Goal: Task Accomplishment & Management: Complete application form

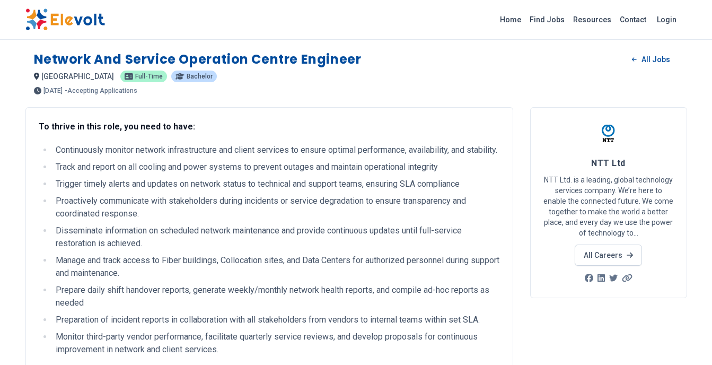
click at [51, 25] on img at bounding box center [65, 19] width 80 height 22
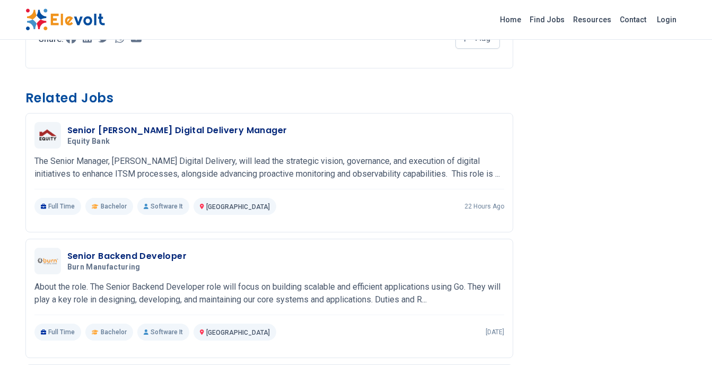
scroll to position [636, 0]
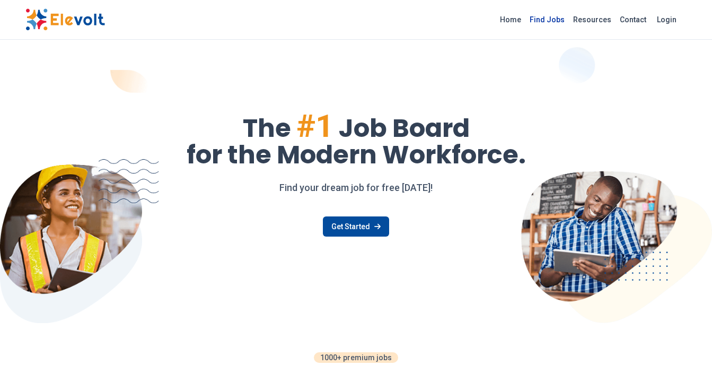
click at [548, 13] on link "Find Jobs" at bounding box center [546, 19] width 43 height 17
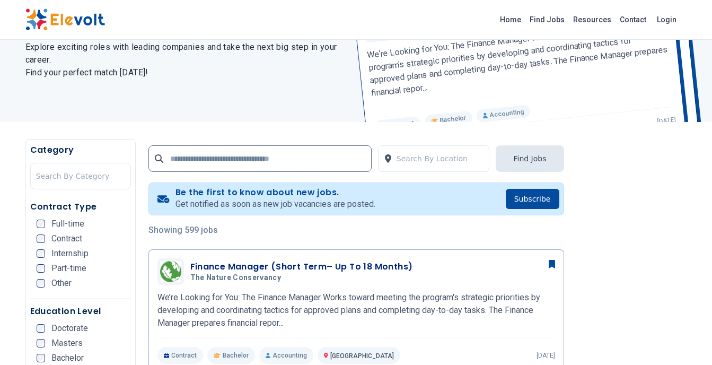
scroll to position [106, 0]
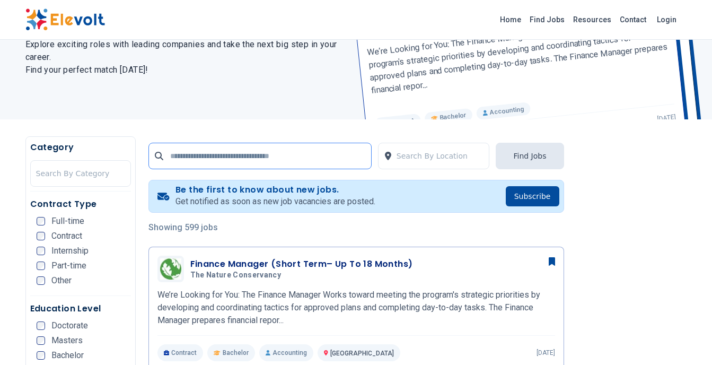
click at [286, 158] on input "text" at bounding box center [259, 156] width 223 height 27
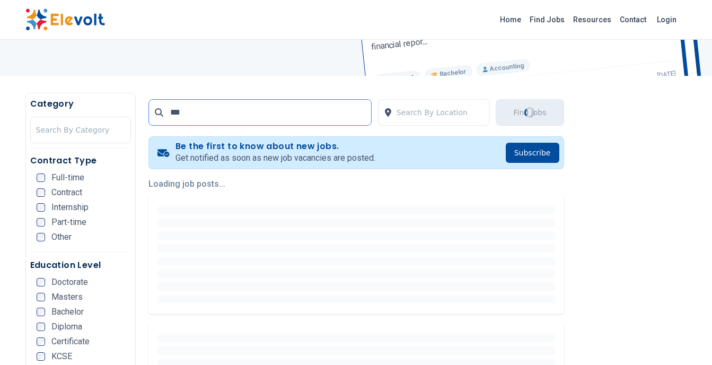
scroll to position [159, 0]
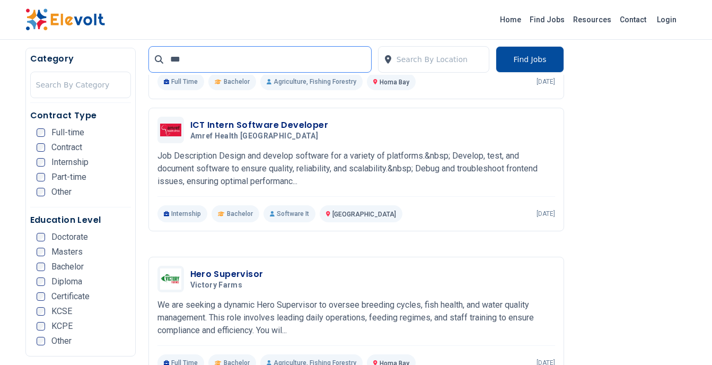
scroll to position [1272, 0]
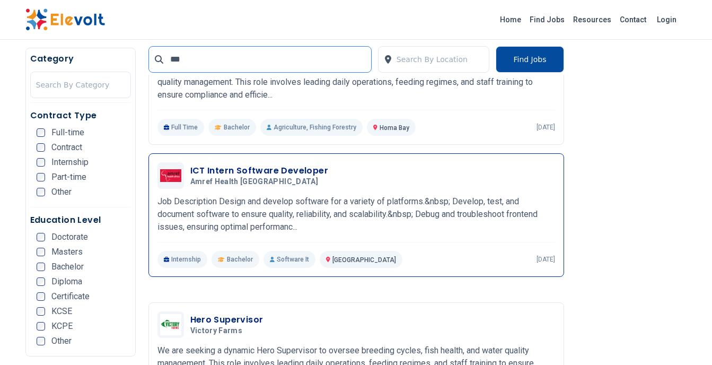
type input "***"
click at [268, 162] on div "ICT Intern Software Developer Amref Health Africa 08/28/2025 09/27/2025" at bounding box center [356, 175] width 398 height 27
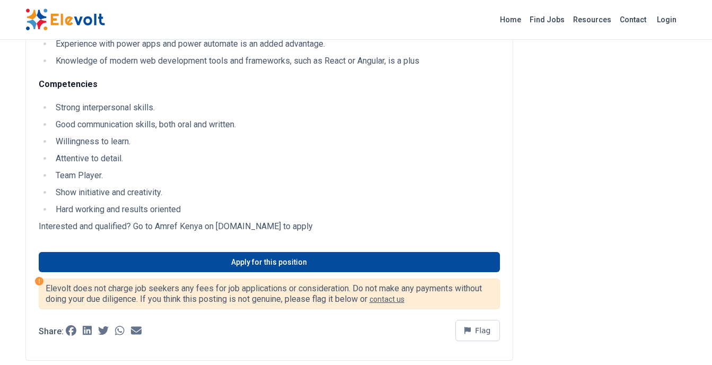
scroll to position [371, 0]
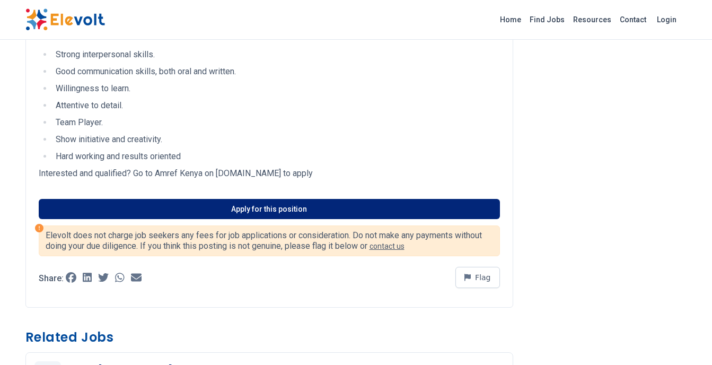
click at [240, 210] on link "Apply for this position" at bounding box center [269, 209] width 461 height 20
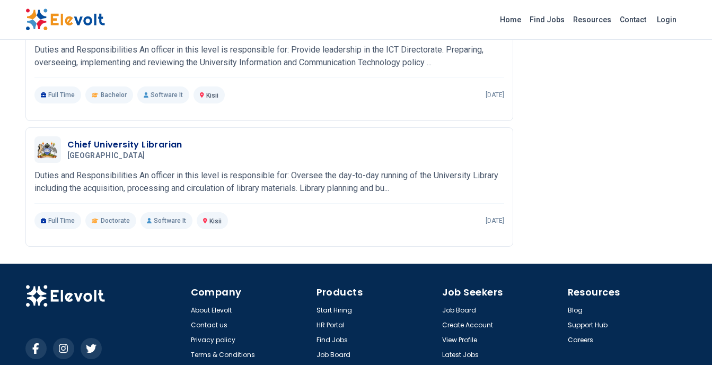
scroll to position [1113, 0]
